Goal: Information Seeking & Learning: Learn about a topic

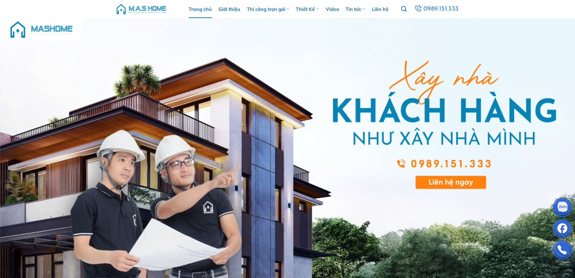
click at [208, 12] on link "Trang chủ" at bounding box center [200, 9] width 23 height 18
click at [196, 5] on link "Trang chủ" at bounding box center [200, 9] width 23 height 18
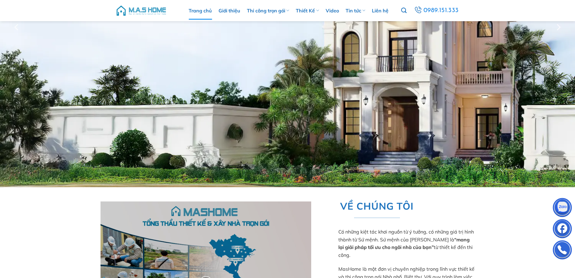
scroll to position [30, 0]
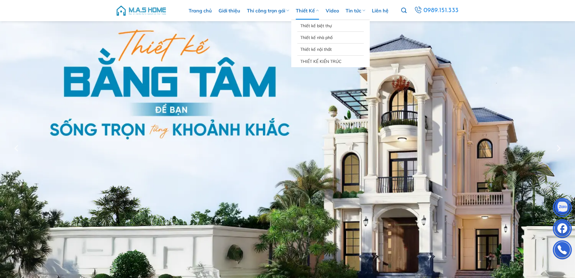
click at [316, 11] on link "Thiết Kế" at bounding box center [307, 11] width 23 height 18
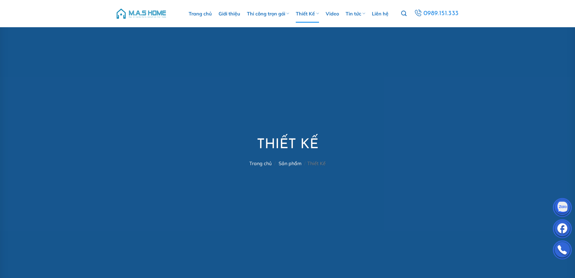
click at [292, 162] on link "Sản phẩm" at bounding box center [290, 163] width 23 height 6
click at [304, 165] on nav "Trang chủ / Sản phẩm" at bounding box center [288, 163] width 74 height 6
click at [315, 14] on link "Thiết Kế" at bounding box center [307, 14] width 23 height 18
click at [319, 14] on icon at bounding box center [317, 14] width 3 height 6
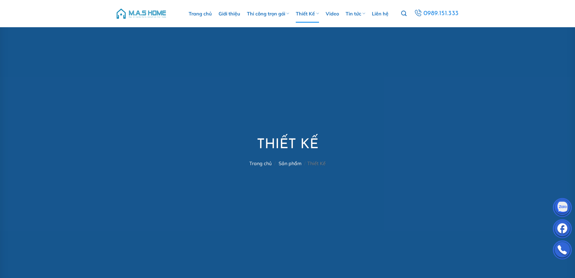
click at [289, 163] on link "Sản phẩm" at bounding box center [290, 163] width 23 height 6
click at [295, 163] on nav "Trang chủ / Sản phẩm" at bounding box center [288, 163] width 74 height 6
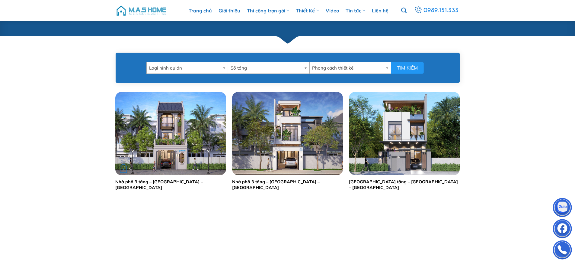
scroll to position [211, 0]
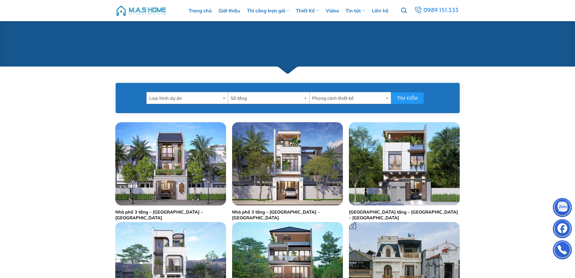
click at [301, 97] on link "Số tầng" at bounding box center [269, 98] width 82 height 12
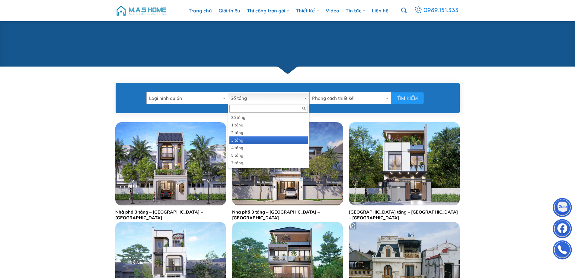
click at [242, 139] on li "3 tầng" at bounding box center [269, 140] width 79 height 8
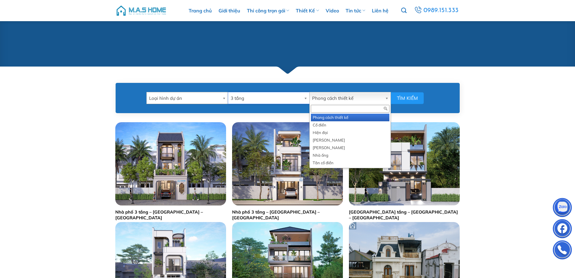
click at [331, 98] on span "Phong cách thiết kế" at bounding box center [347, 98] width 71 height 12
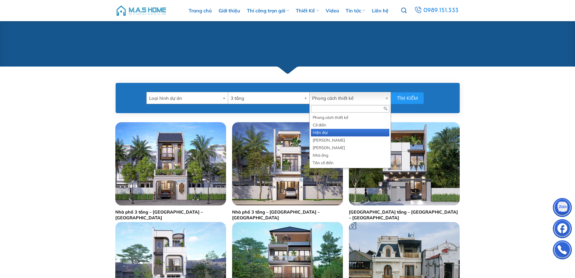
click at [322, 129] on li "Hiện đại" at bounding box center [350, 133] width 79 height 8
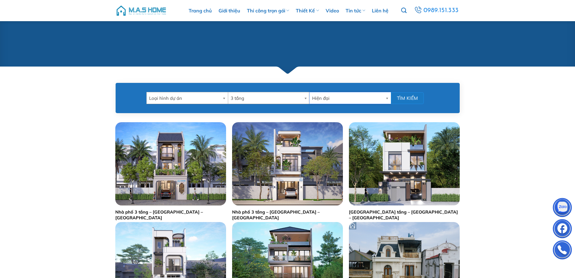
click at [404, 95] on button "Tìm kiếm" at bounding box center [407, 98] width 33 height 12
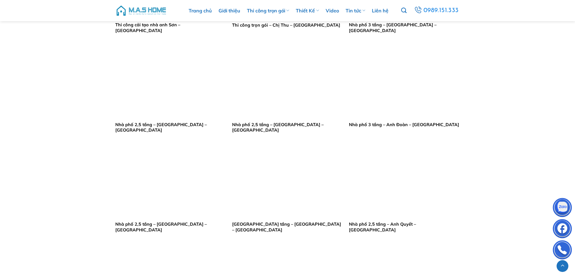
scroll to position [211, 0]
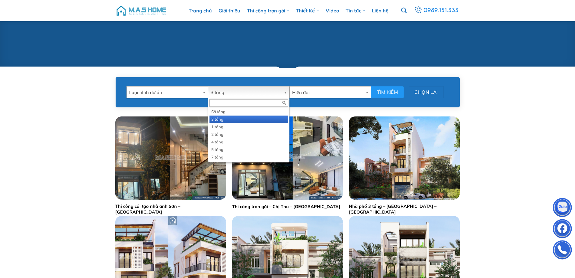
click at [286, 94] on b at bounding box center [286, 91] width 5 height 11
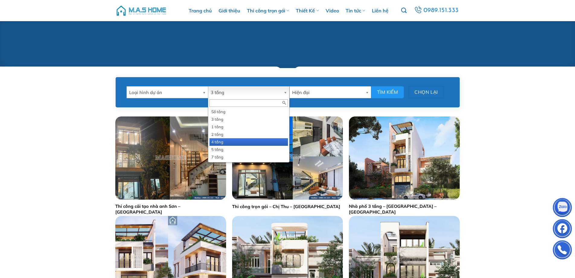
click at [217, 142] on li "4 tầng" at bounding box center [249, 142] width 79 height 8
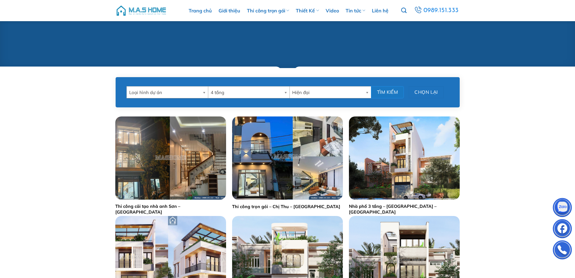
click at [381, 91] on button "Tìm kiếm" at bounding box center [387, 92] width 33 height 12
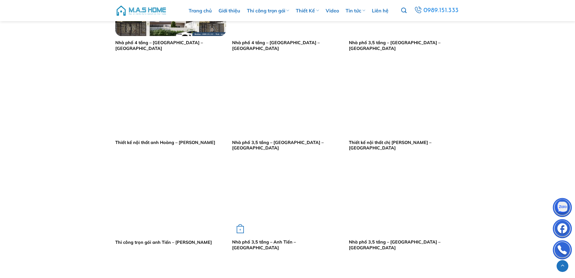
scroll to position [604, 0]
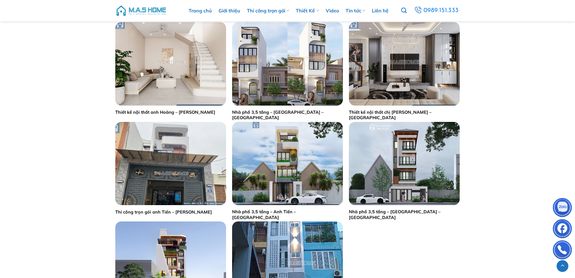
click at [300, 175] on img "Nhà phố 3,5 tầng - Anh Tiến - Gia Lâm" at bounding box center [287, 163] width 111 height 83
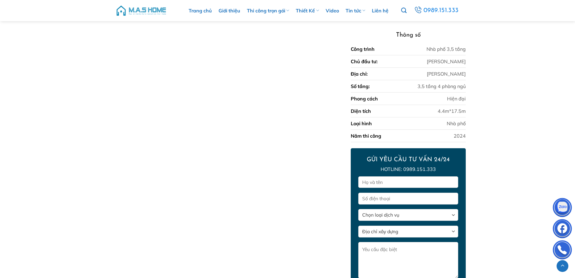
scroll to position [578, 0]
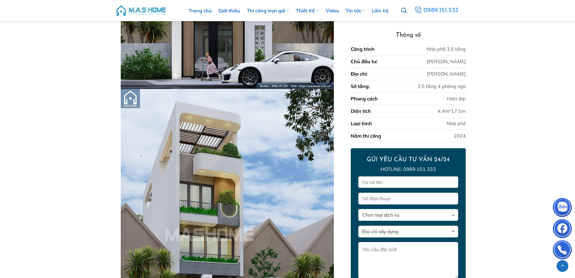
click at [157, 9] on img at bounding box center [141, 11] width 51 height 18
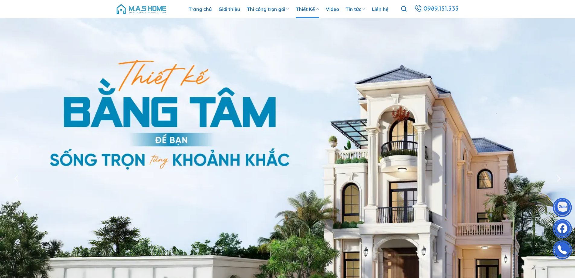
click at [316, 11] on link "Thiết Kế" at bounding box center [307, 9] width 23 height 18
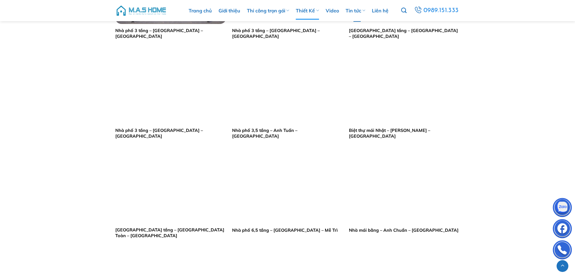
scroll to position [181, 0]
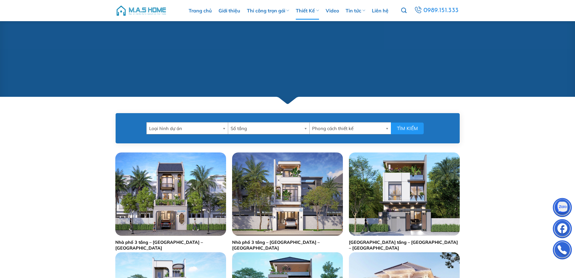
click at [311, 130] on link "Phong cách thiết kế" at bounding box center [351, 128] width 82 height 12
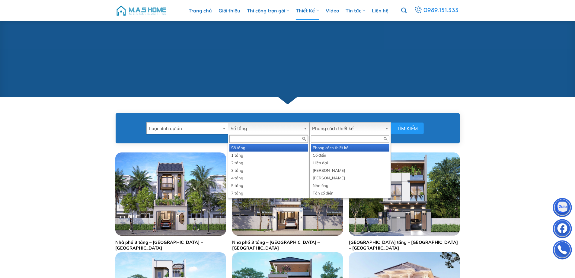
click at [306, 129] on b at bounding box center [306, 127] width 5 height 11
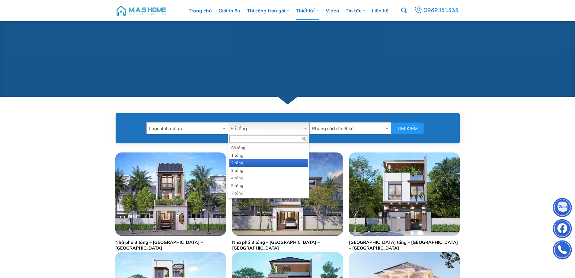
click at [256, 161] on li "2 tầng" at bounding box center [269, 163] width 79 height 8
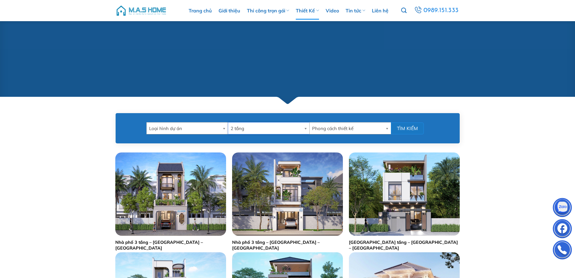
click at [412, 128] on button "Tìm kiếm" at bounding box center [407, 128] width 33 height 12
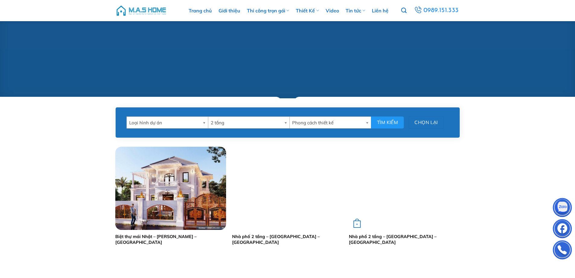
scroll to position [151, 0]
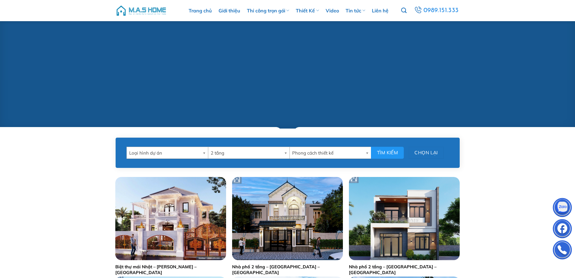
click at [284, 153] on link "2 tầng" at bounding box center [249, 152] width 82 height 12
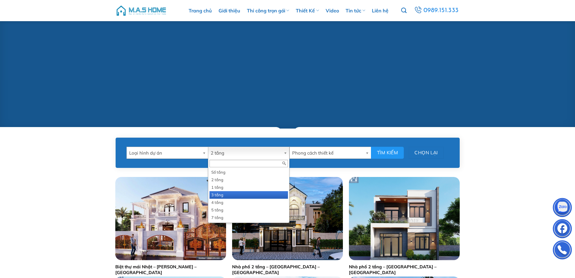
click at [232, 196] on li "3 tầng" at bounding box center [249, 195] width 79 height 8
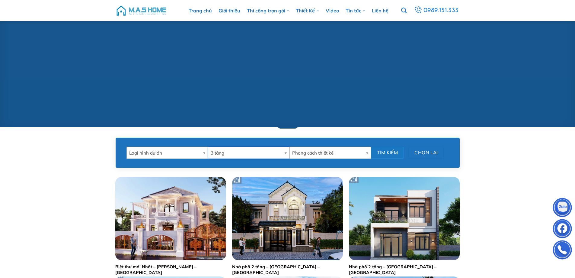
click at [390, 153] on button "Tìm kiếm" at bounding box center [387, 152] width 33 height 12
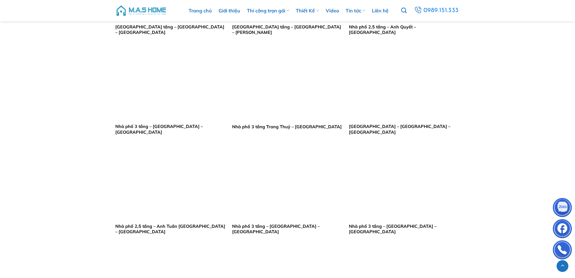
scroll to position [725, 0]
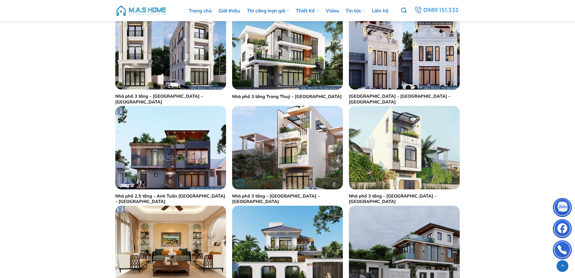
click at [284, 169] on img "Nhà phố 3 tầng - Chị Hương - Thái Bình" at bounding box center [287, 147] width 111 height 83
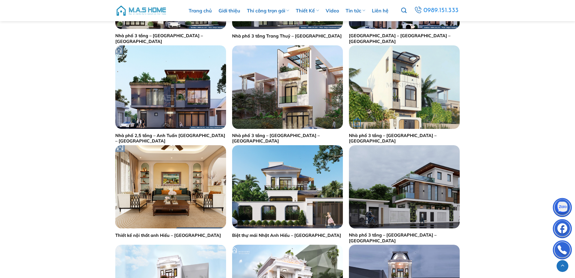
click at [391, 109] on div "+" at bounding box center [404, 86] width 111 height 83
click at [415, 112] on img "Nhà phố 3 tầng - Anh Trường - Gia Lâm" at bounding box center [404, 86] width 111 height 83
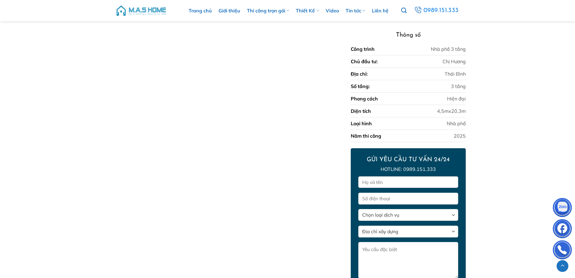
scroll to position [801, 0]
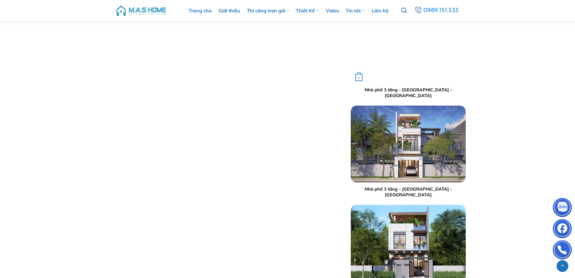
scroll to position [1134, 0]
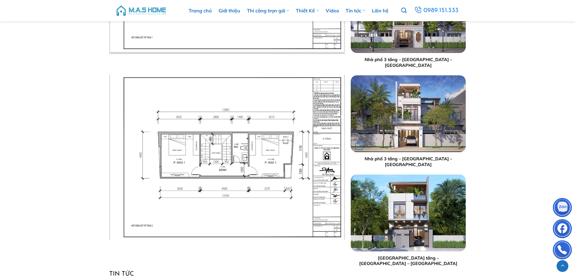
click at [418, 137] on img "Nhà phố 3 tầng - Anh Tuân - Phú Thọ" at bounding box center [408, 113] width 115 height 77
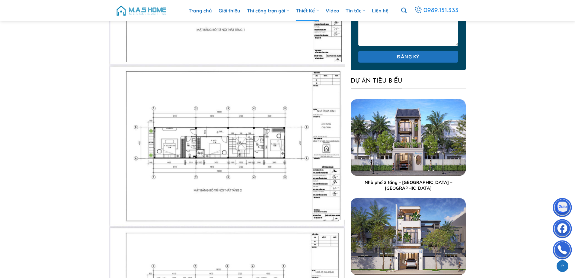
scroll to position [695, 0]
